Goal: Information Seeking & Learning: Learn about a topic

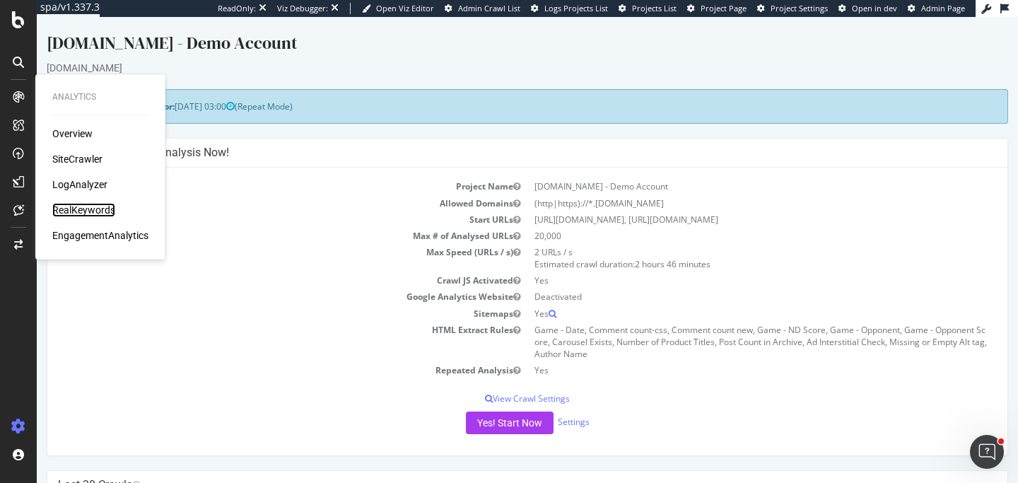
click at [85, 205] on div "RealKeywords" at bounding box center [83, 210] width 63 height 14
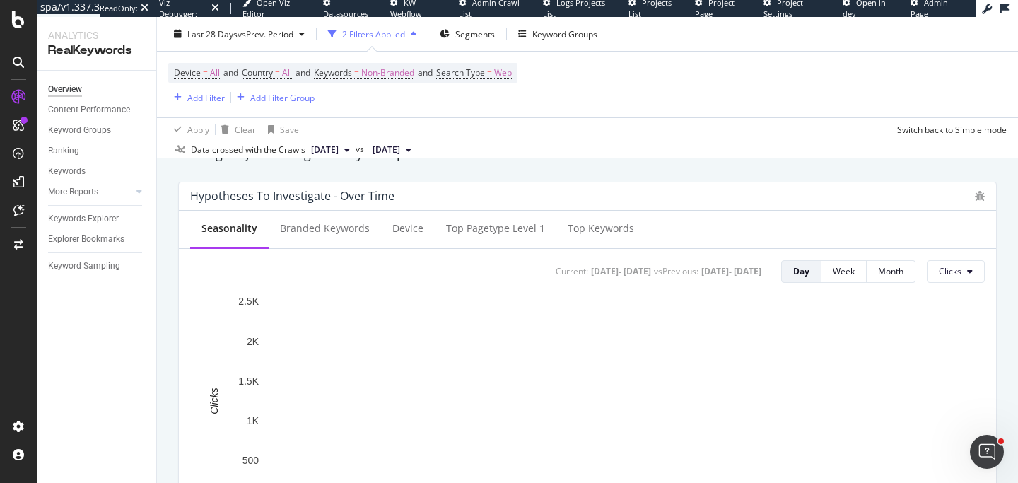
scroll to position [594, 0]
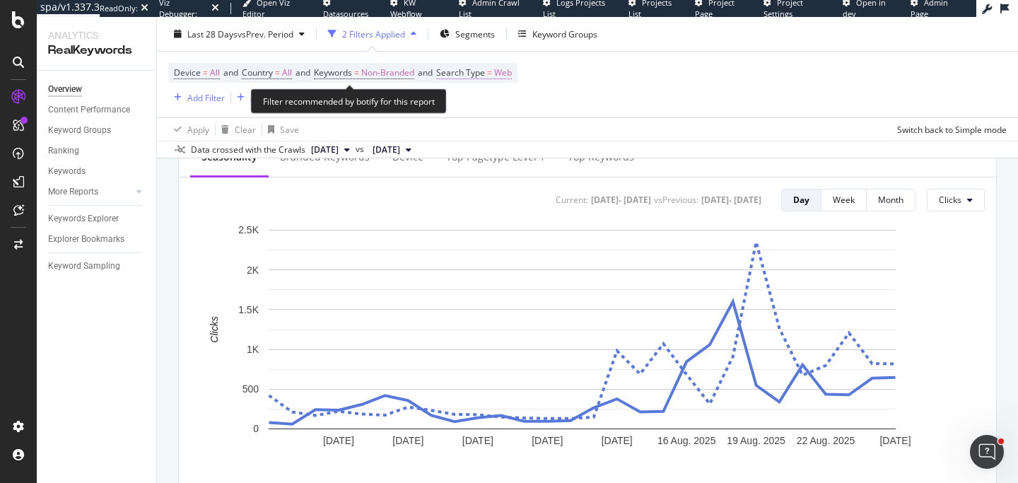
click at [512, 73] on span "Web" at bounding box center [503, 73] width 18 height 20
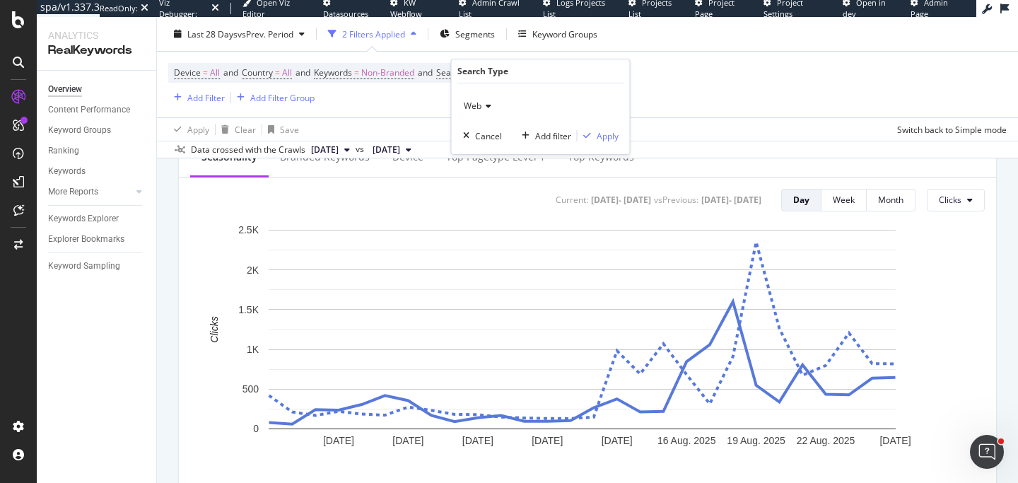
click at [470, 102] on span "Web" at bounding box center [473, 106] width 18 height 12
click at [491, 130] on div "All" at bounding box center [541, 135] width 151 height 18
click at [604, 135] on div "Apply" at bounding box center [608, 136] width 22 height 12
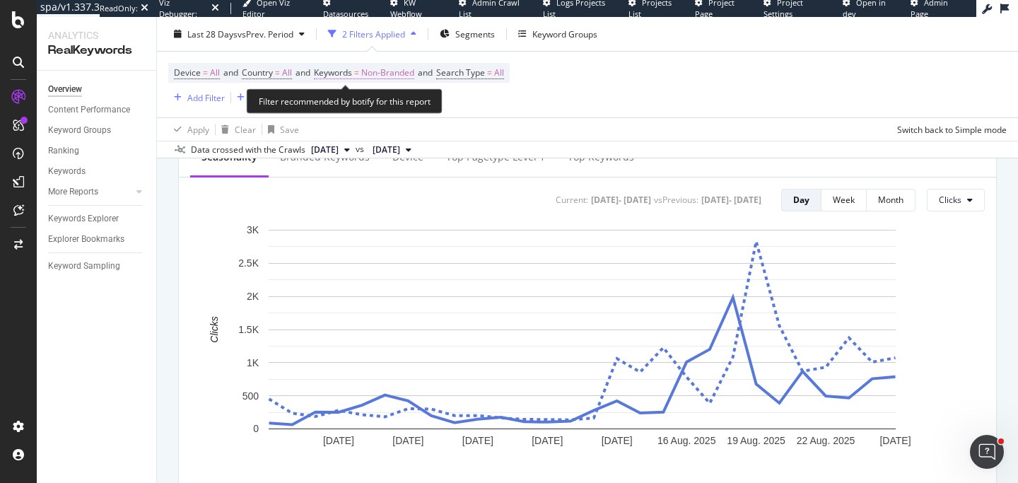
click at [397, 70] on span "Non-Branded" at bounding box center [387, 73] width 53 height 20
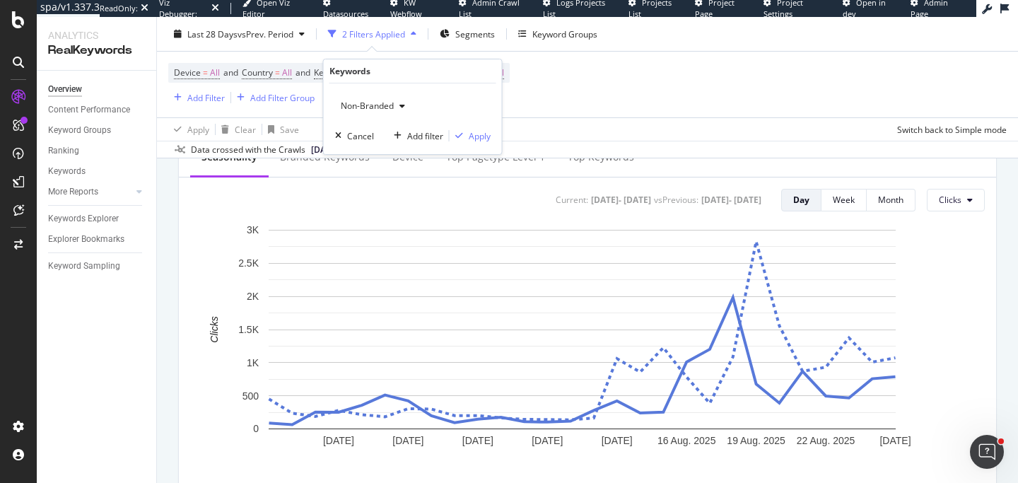
click at [399, 99] on div "Non-Branded" at bounding box center [373, 105] width 76 height 21
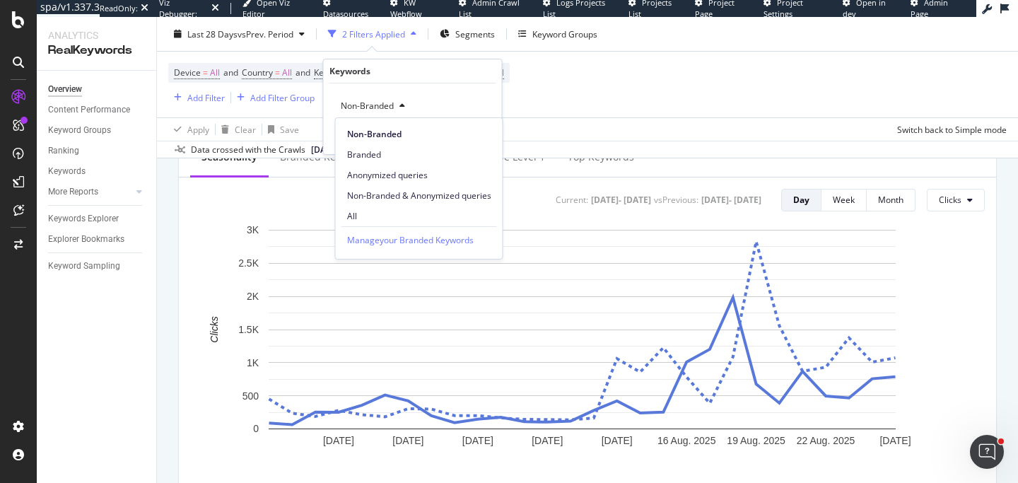
click at [380, 223] on div "All" at bounding box center [419, 216] width 167 height 20
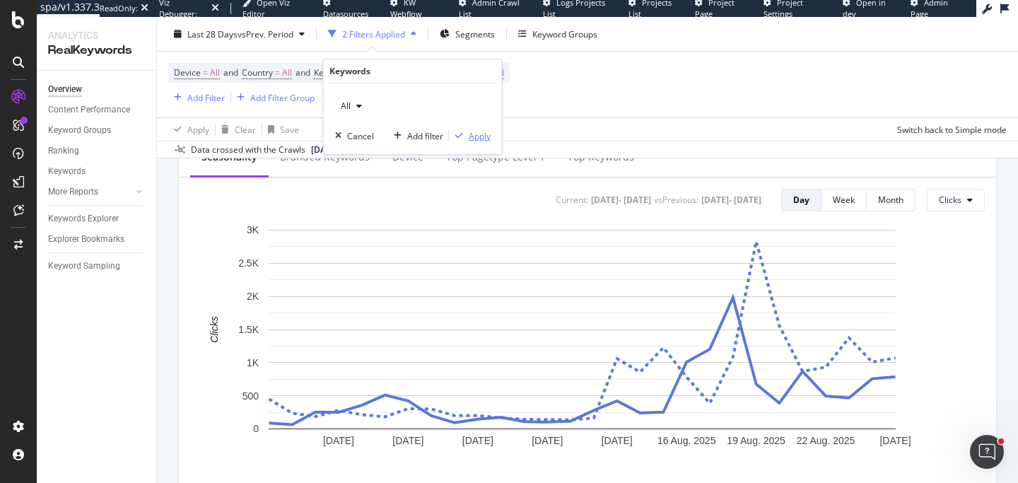
click at [471, 139] on div "Apply" at bounding box center [480, 136] width 22 height 12
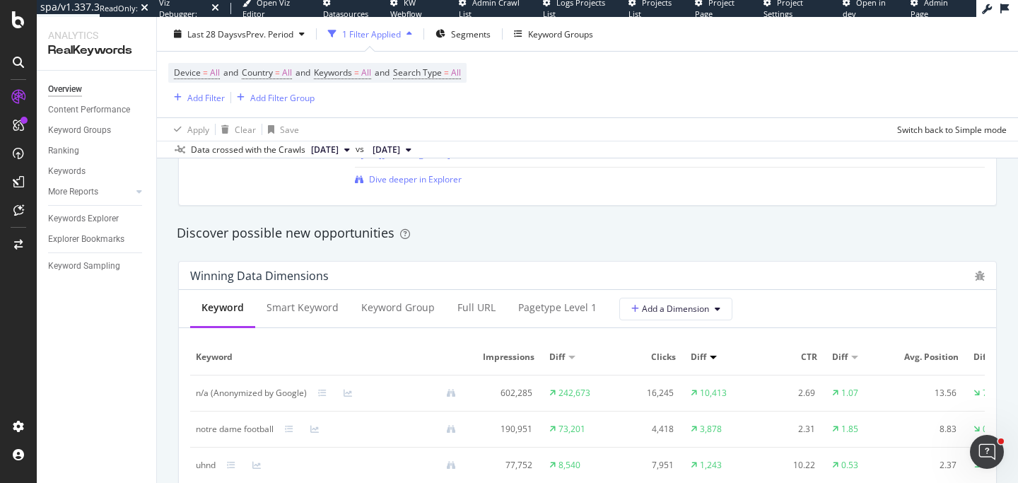
scroll to position [1655, 0]
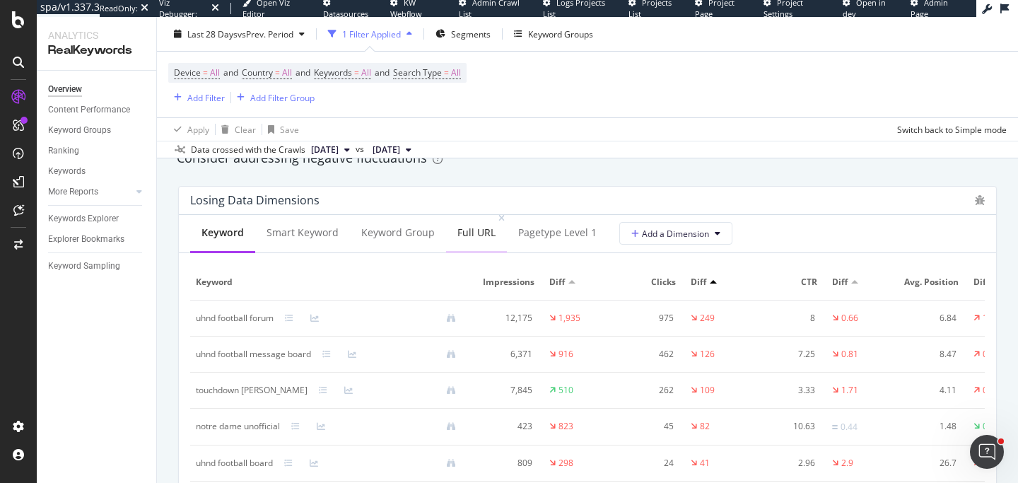
click at [471, 240] on div "Full URL" at bounding box center [476, 232] width 38 height 14
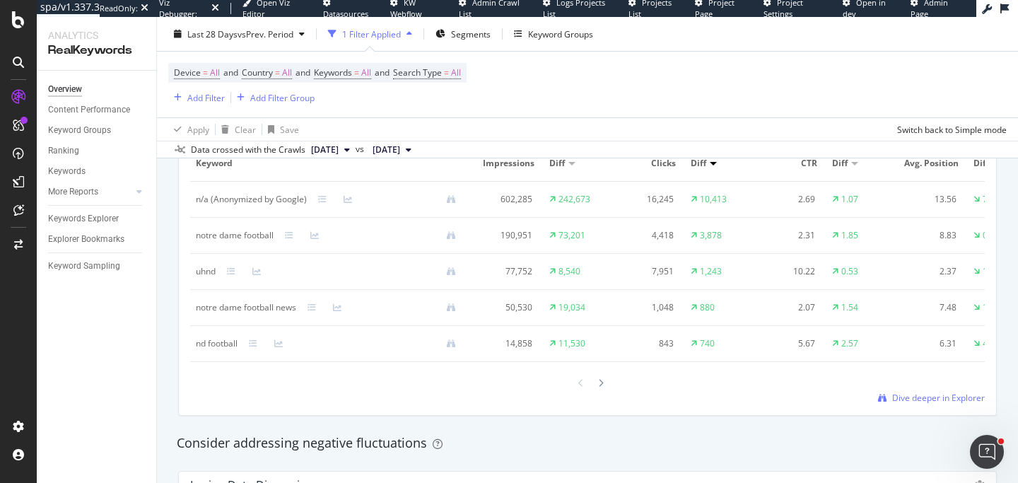
scroll to position [1242, 0]
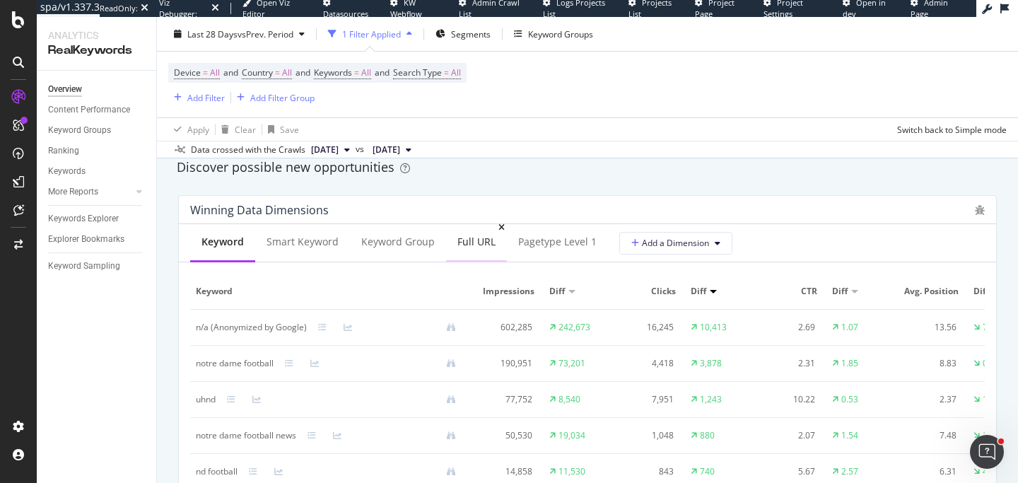
click at [491, 237] on div "Full URL" at bounding box center [476, 242] width 38 height 14
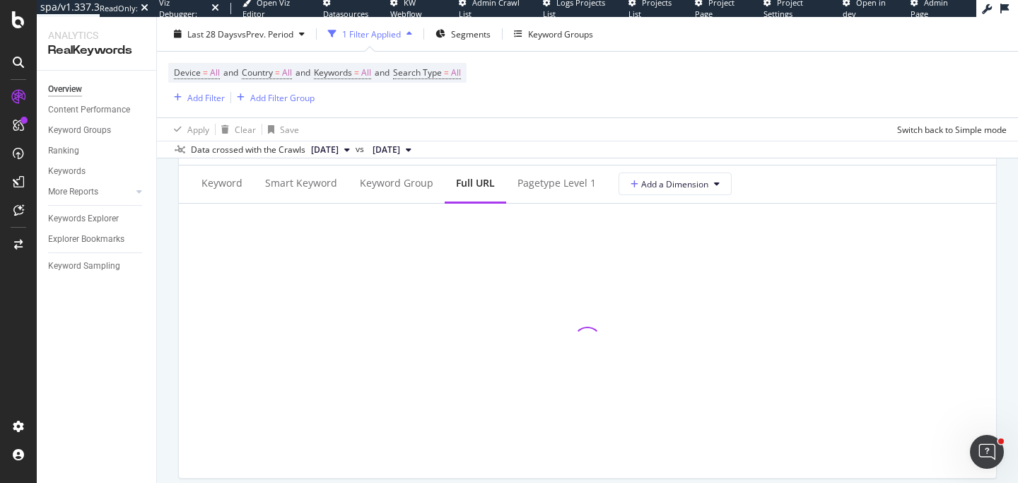
scroll to position [1706, 0]
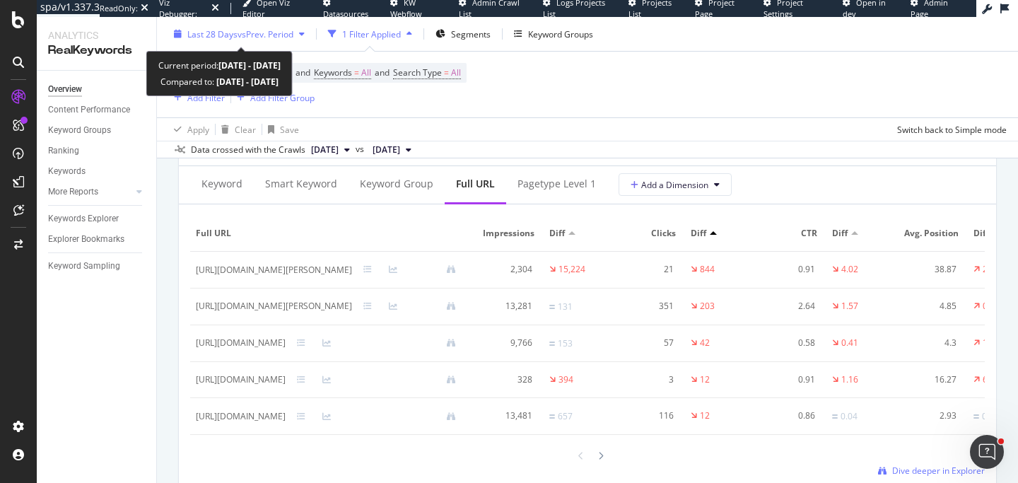
click at [291, 37] on span "vs Prev. Period" at bounding box center [265, 34] width 56 height 12
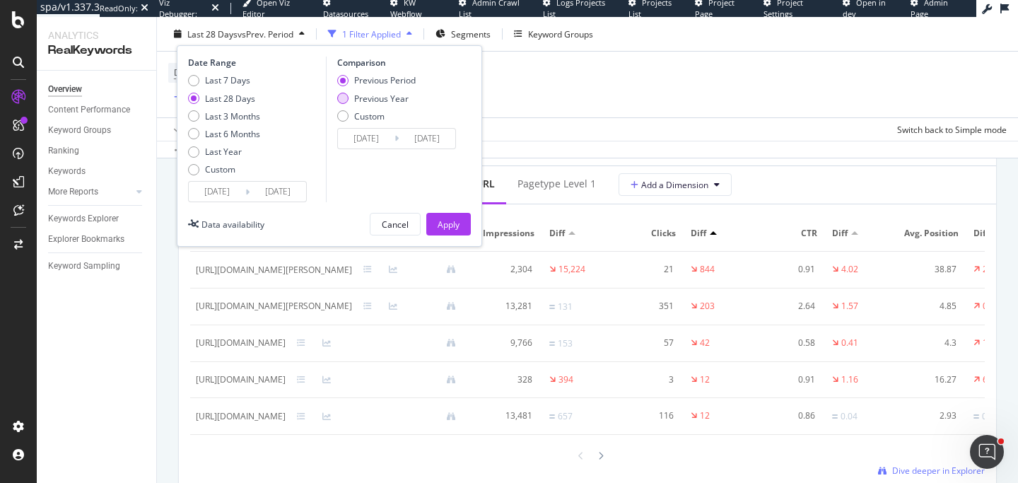
click at [371, 93] on div "Previous Year" at bounding box center [381, 98] width 54 height 12
type input "[DATE]"
click at [438, 219] on div "Apply" at bounding box center [448, 224] width 22 height 12
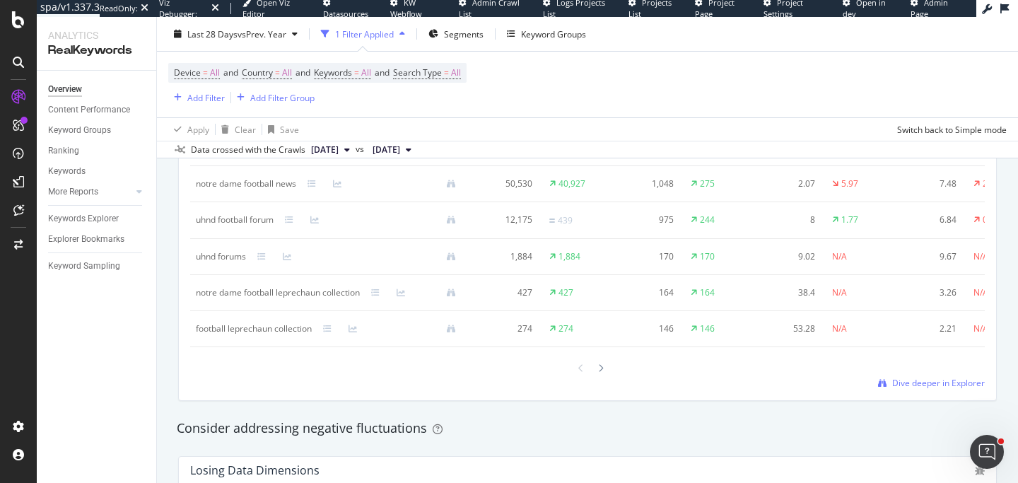
scroll to position [1270, 0]
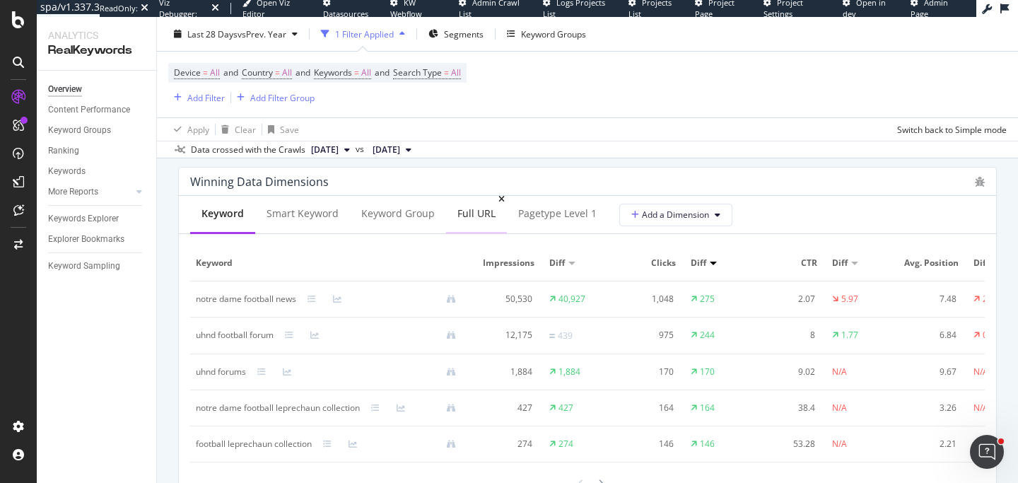
click at [466, 208] on div "Full URL" at bounding box center [476, 213] width 38 height 14
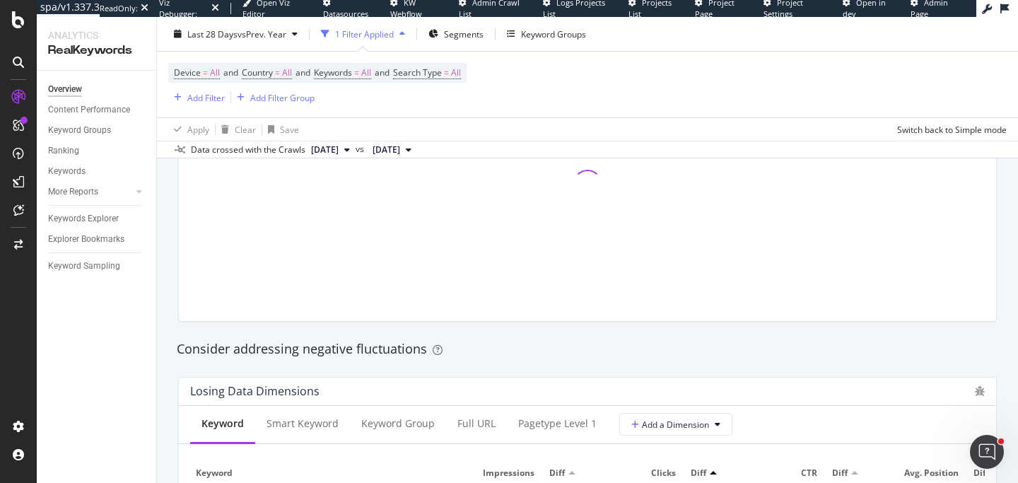
scroll to position [1552, 0]
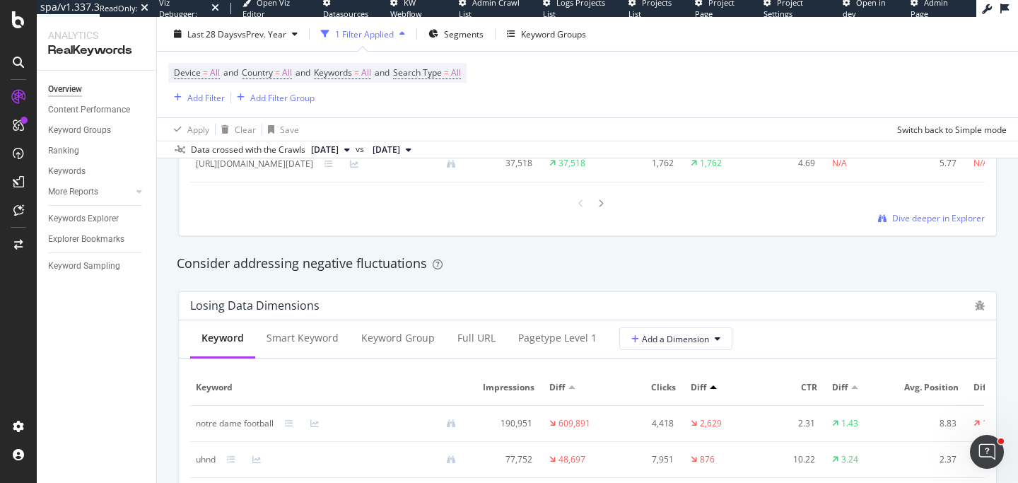
click at [468, 312] on div "Losing Data Dimensions" at bounding box center [578, 305] width 777 height 14
click at [475, 345] on div "Full URL" at bounding box center [476, 338] width 38 height 14
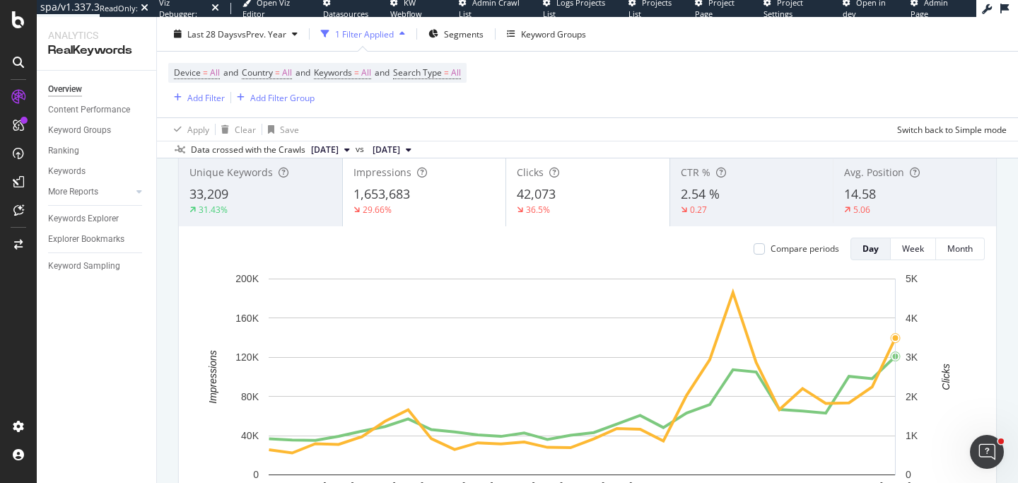
scroll to position [565, 0]
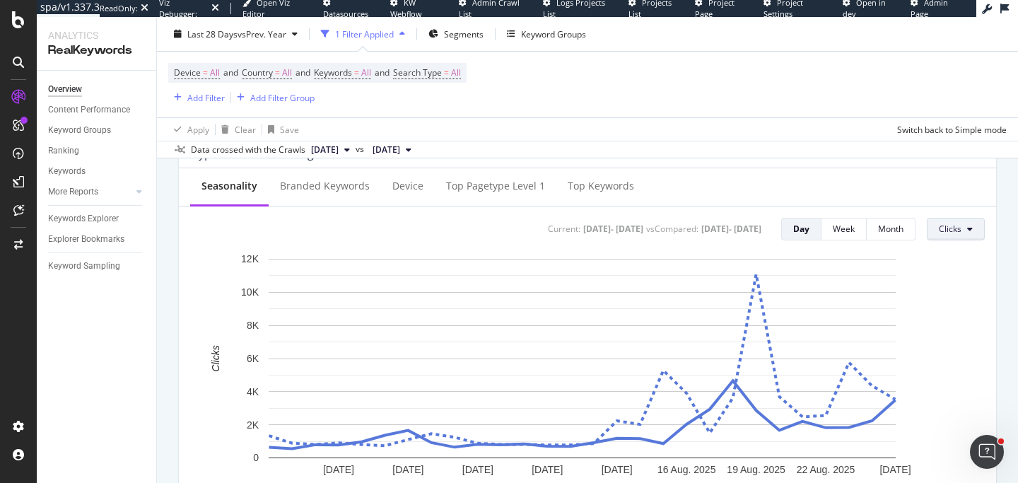
click at [929, 232] on button "Clicks" at bounding box center [956, 229] width 58 height 23
click at [957, 276] on div "Impressions" at bounding box center [961, 283] width 89 height 20
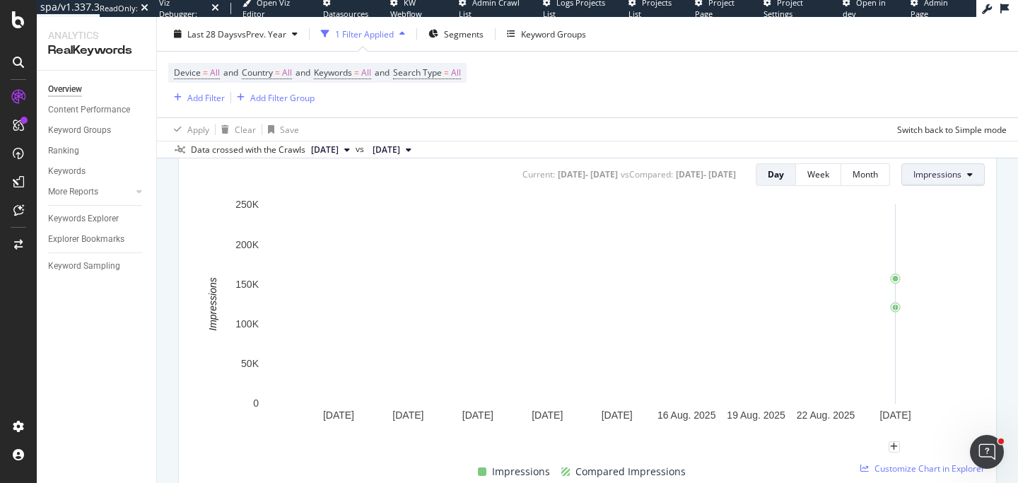
scroll to position [611, 0]
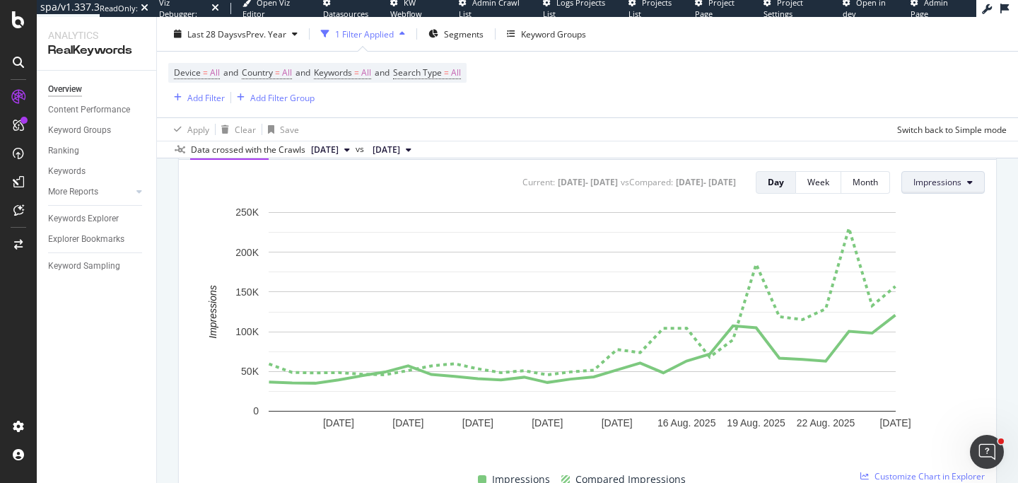
click at [955, 182] on button "Impressions" at bounding box center [942, 182] width 83 height 23
click at [929, 257] on span "Average Position" at bounding box center [936, 263] width 66 height 13
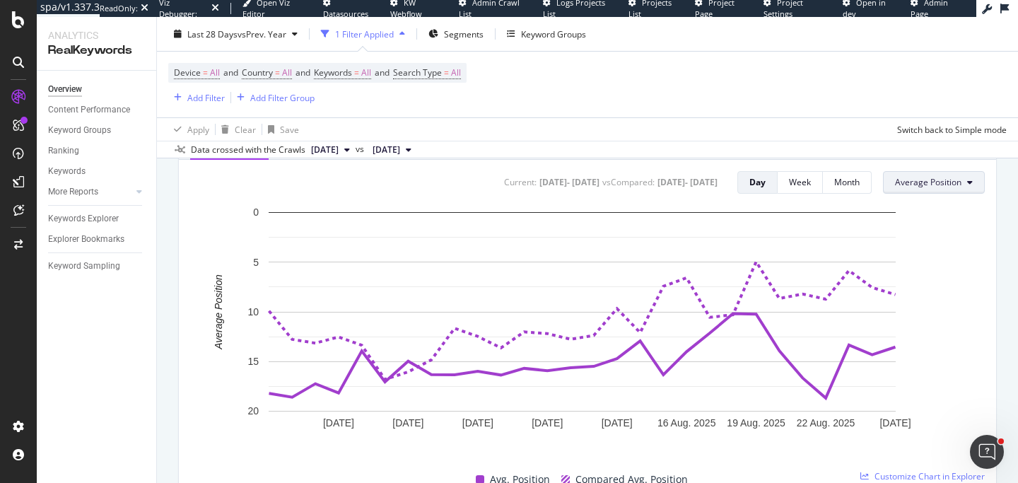
click at [947, 182] on span "Average Position" at bounding box center [928, 182] width 66 height 12
click at [908, 290] on span "CTR" at bounding box center [919, 289] width 68 height 13
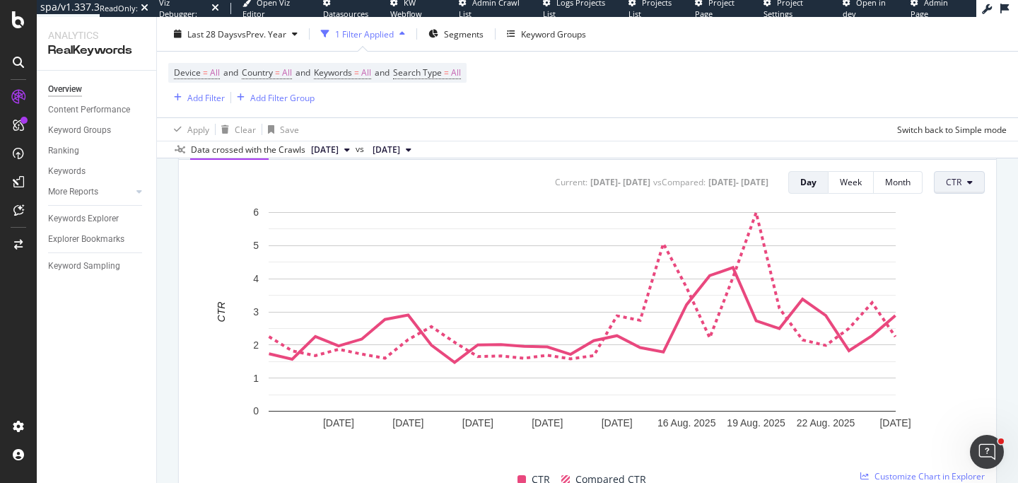
click at [949, 182] on span "CTR" at bounding box center [954, 182] width 16 height 12
click at [946, 210] on span "Clicks" at bounding box center [969, 210] width 66 height 13
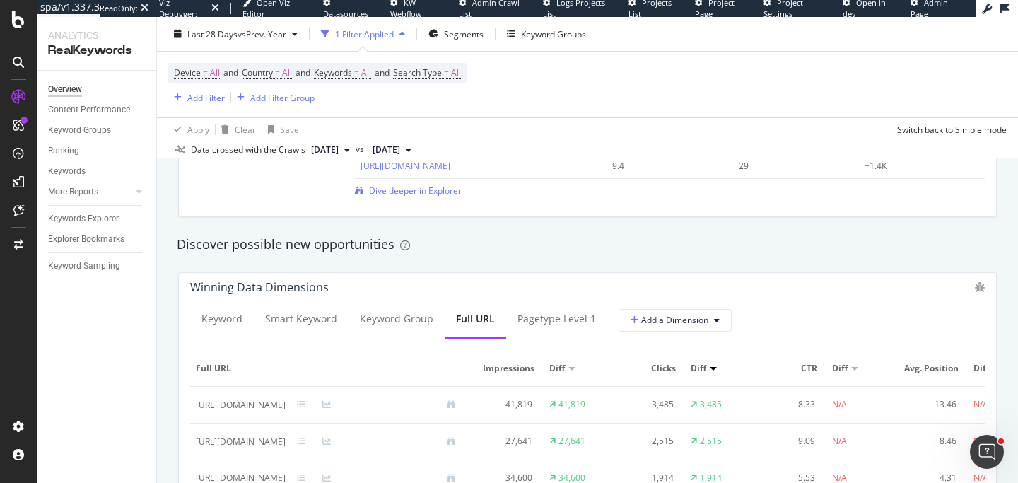
scroll to position [1223, 0]
